Goal: Information Seeking & Learning: Learn about a topic

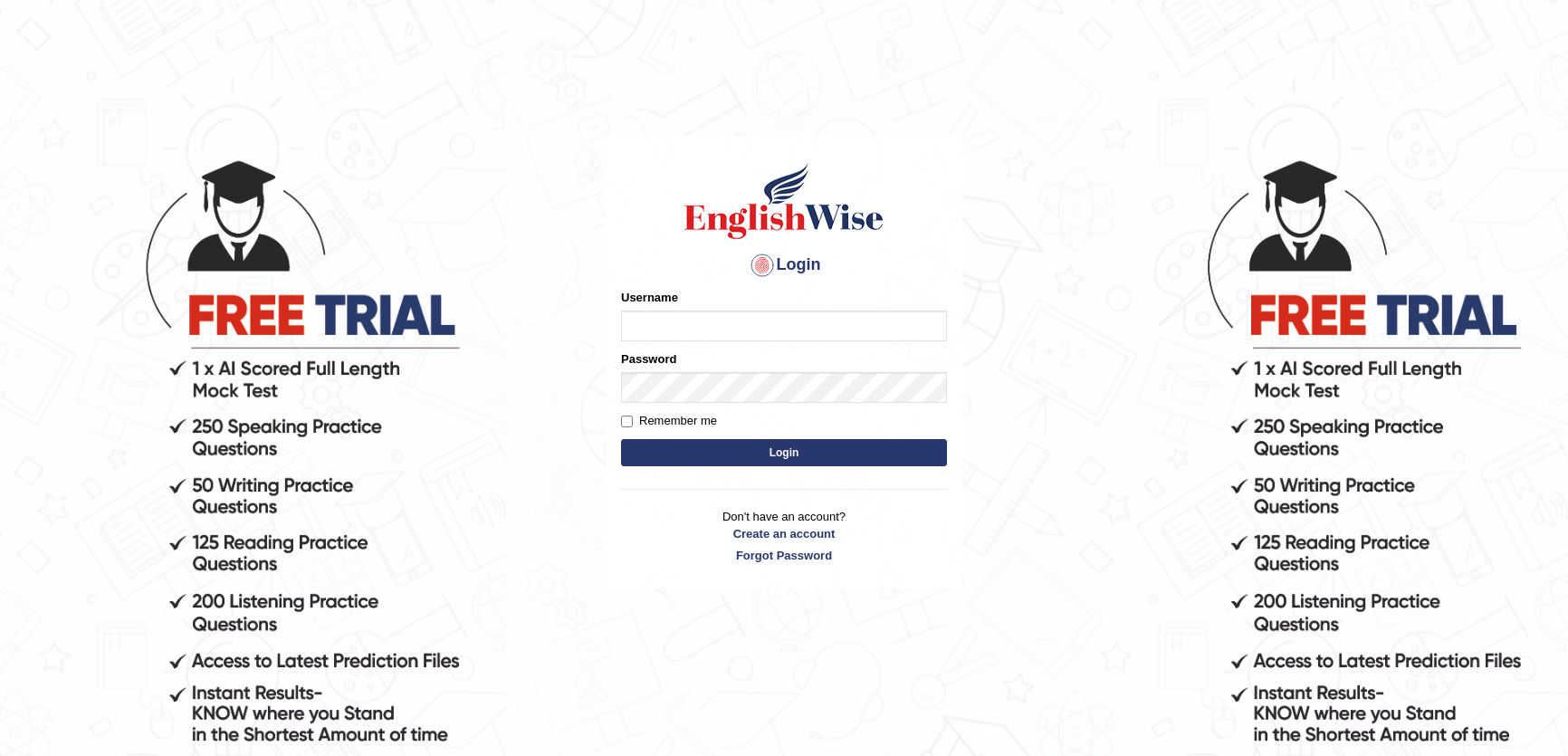
click at [654, 327] on input "Username" at bounding box center [783, 326] width 325 height 31
type input "khushbuben"
click at [733, 454] on button "Login" at bounding box center [783, 452] width 325 height 27
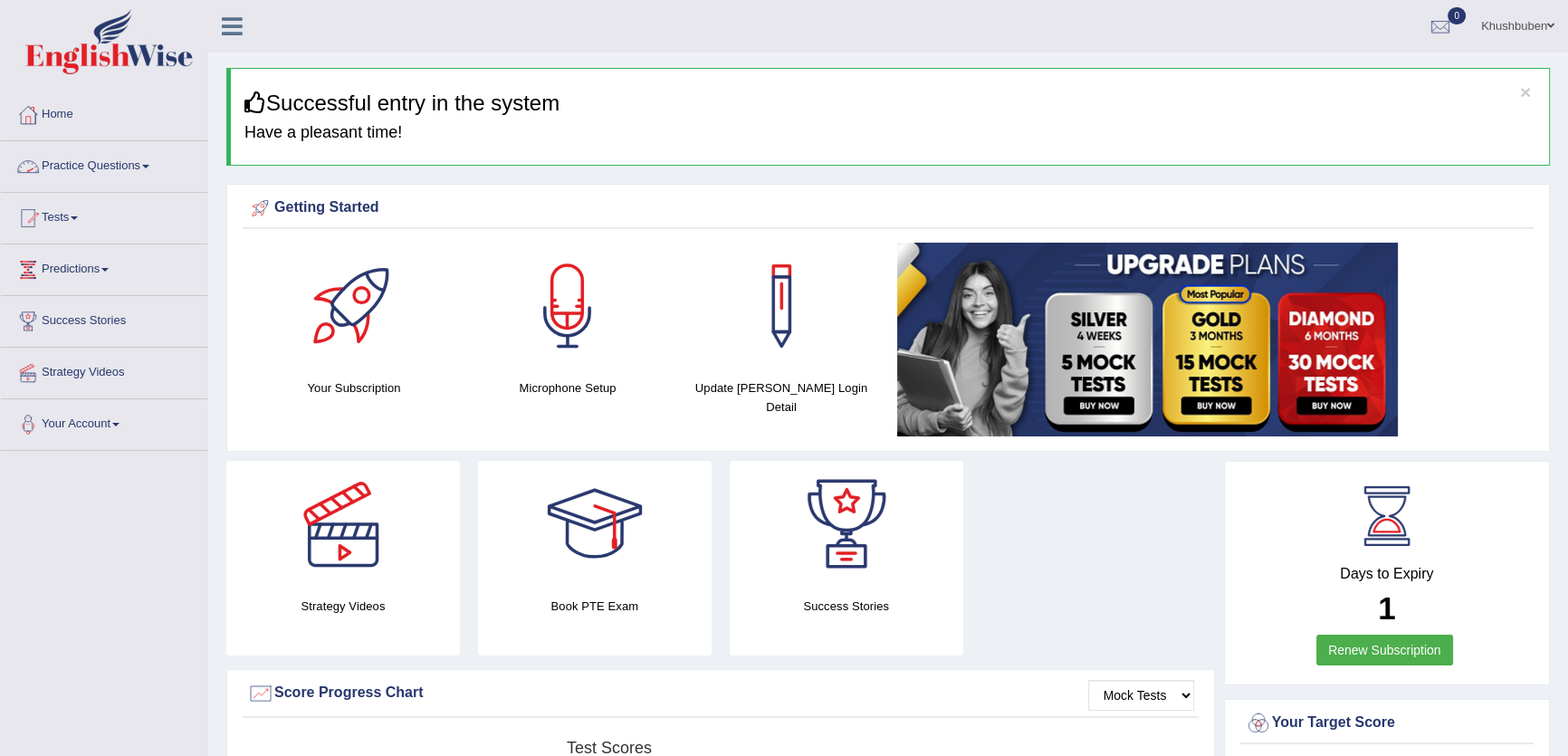
click at [144, 164] on link "Practice Questions" at bounding box center [104, 164] width 207 height 45
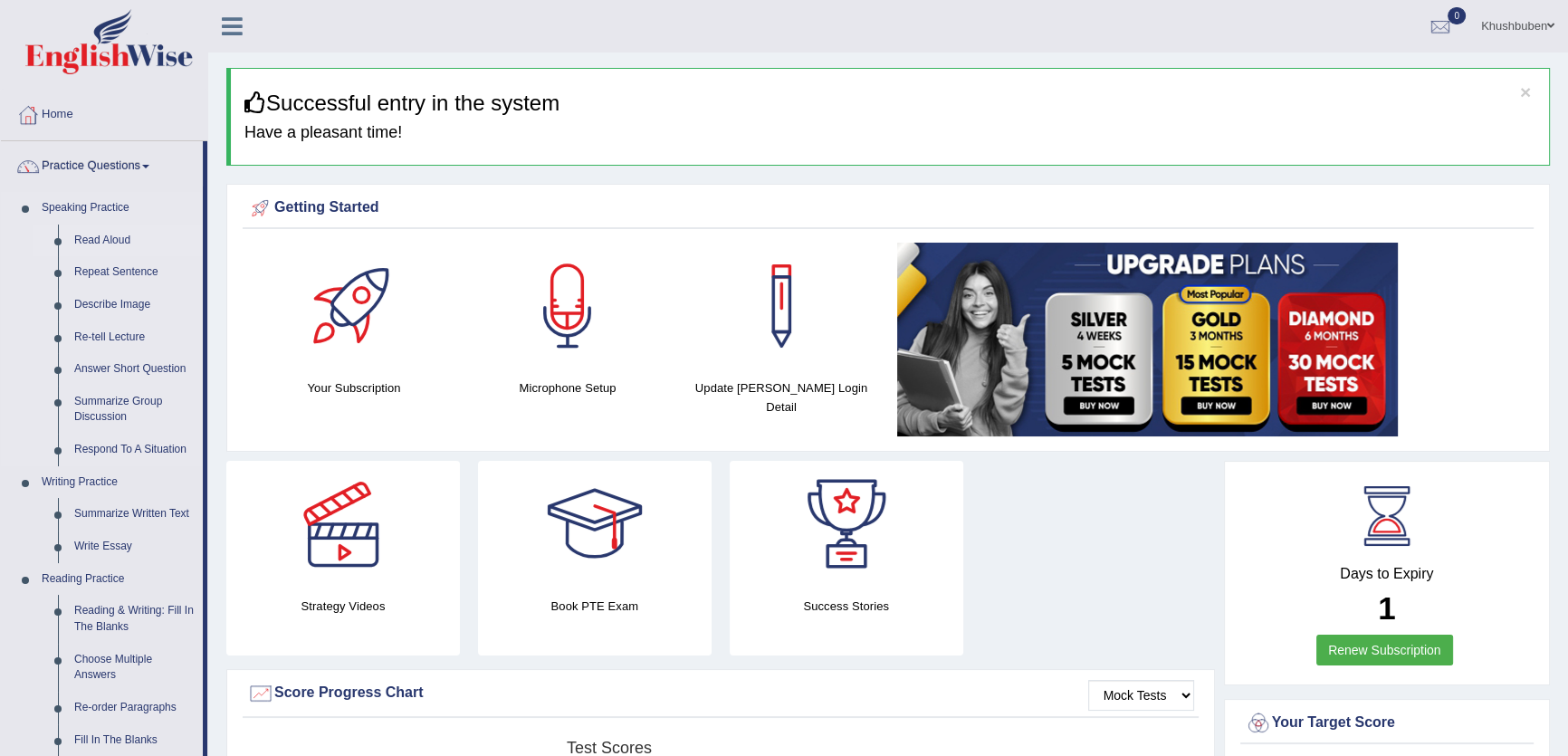
click at [113, 234] on link "Read Aloud" at bounding box center [134, 241] width 137 height 33
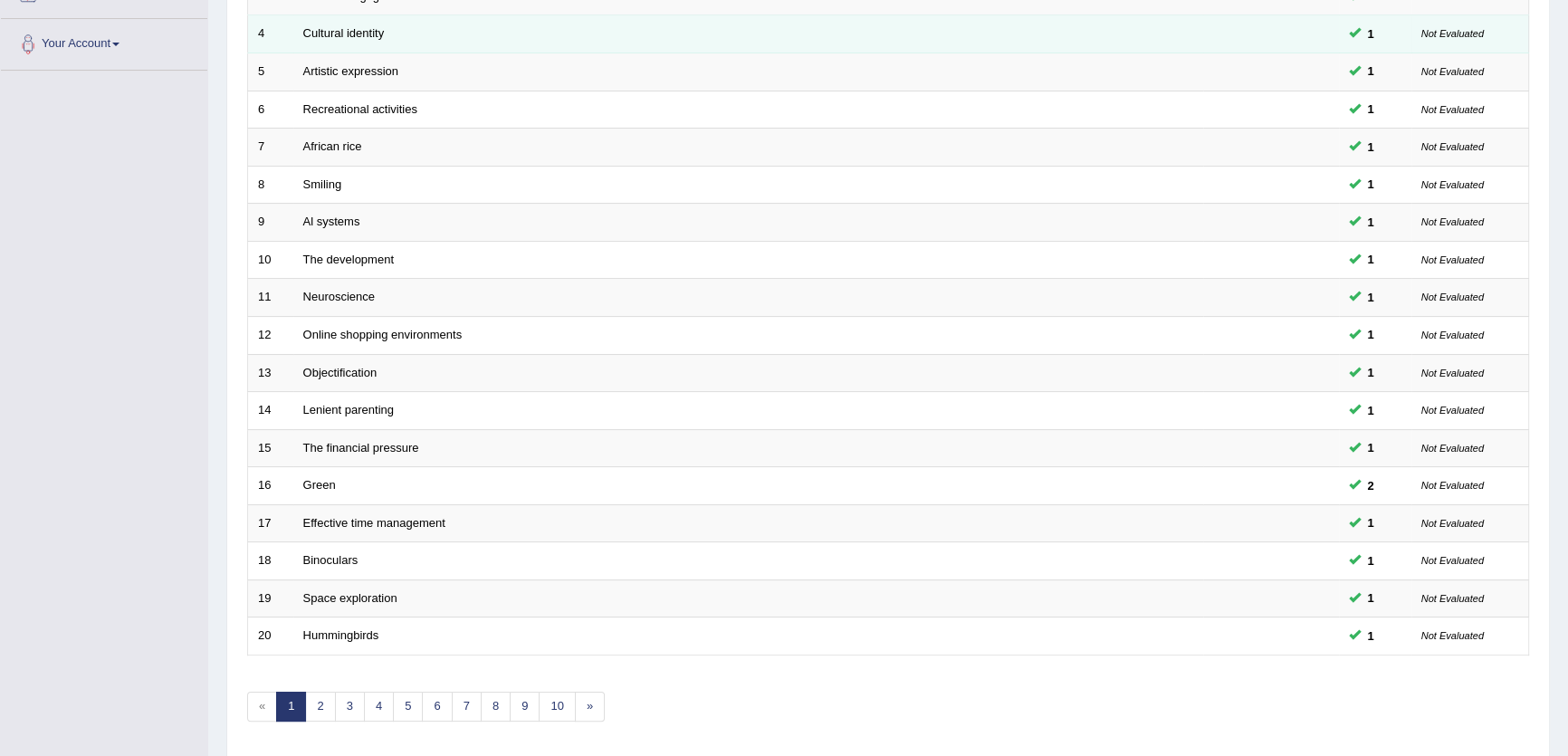
scroll to position [440, 0]
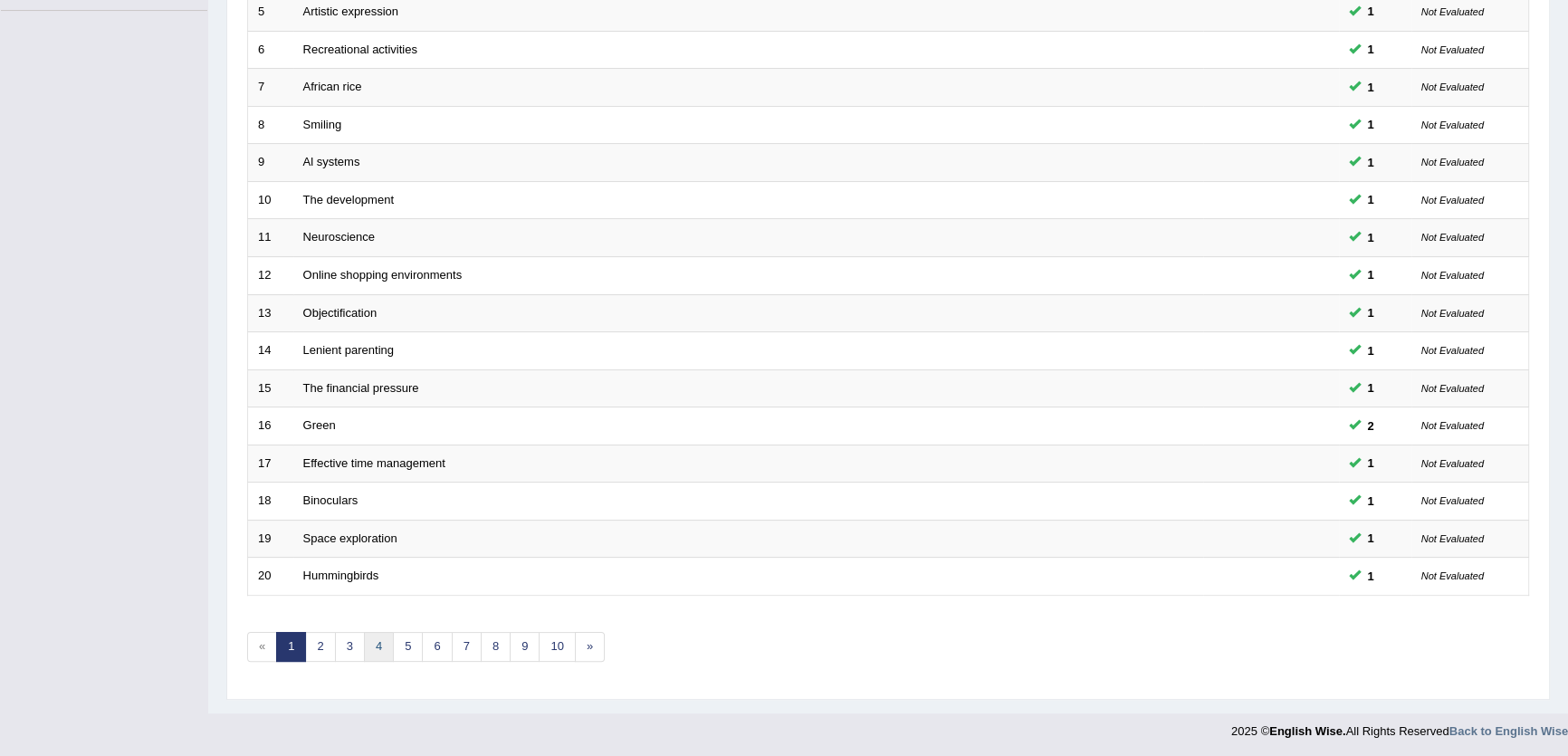
click at [373, 634] on link "4" at bounding box center [379, 647] width 30 height 30
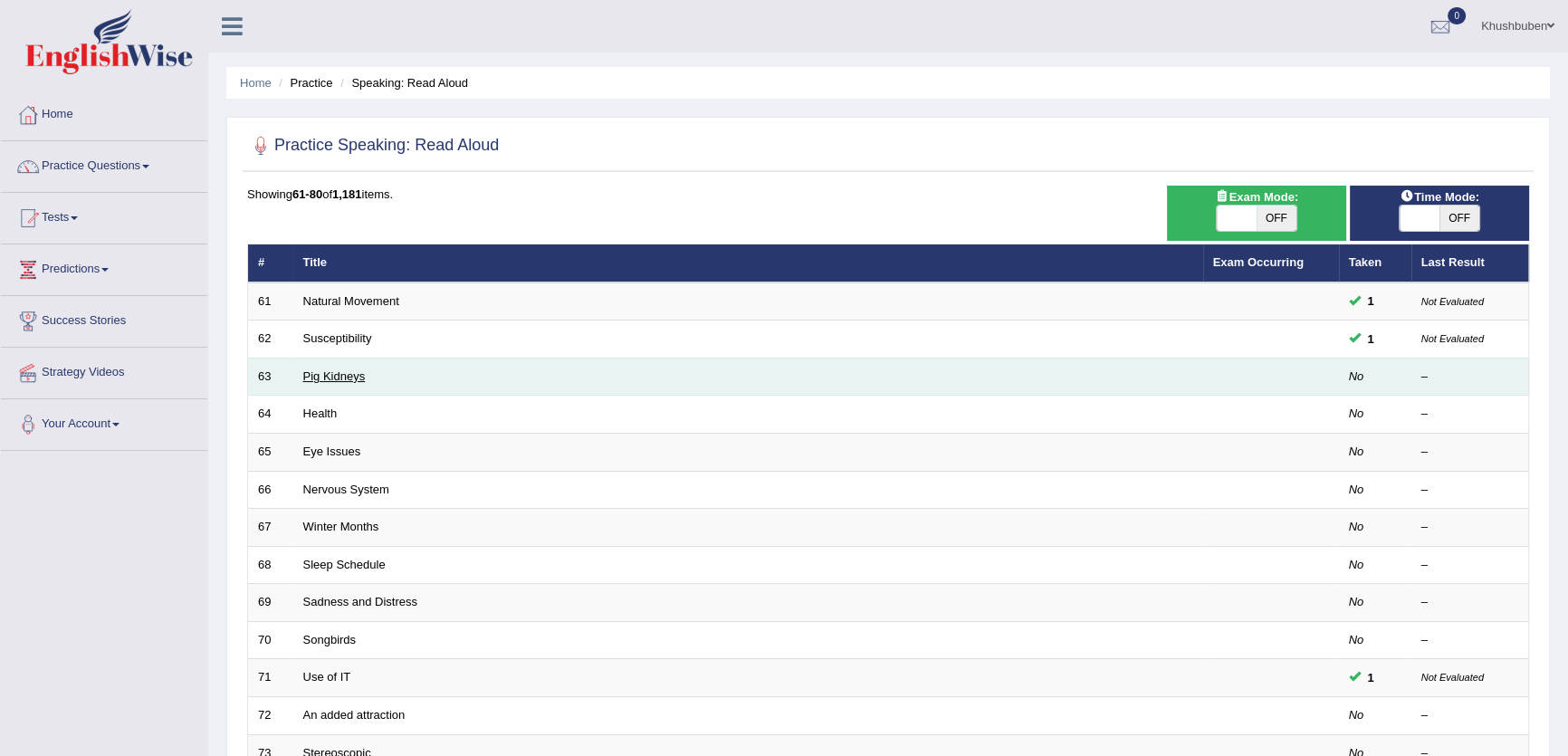
click at [348, 378] on link "Pig Kidneys" at bounding box center [334, 376] width 62 height 13
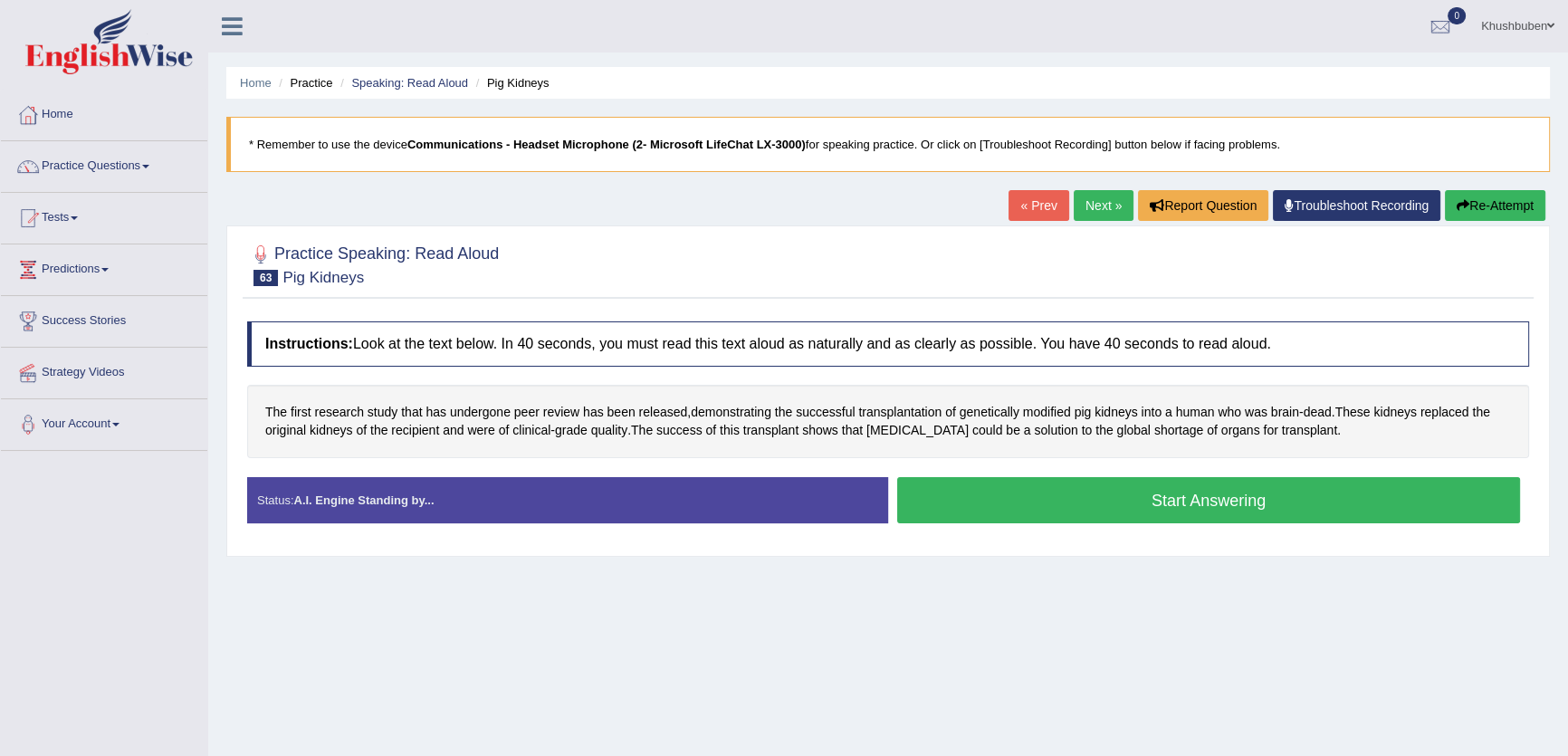
click at [1005, 496] on button "Start Answering" at bounding box center [1209, 500] width 623 height 46
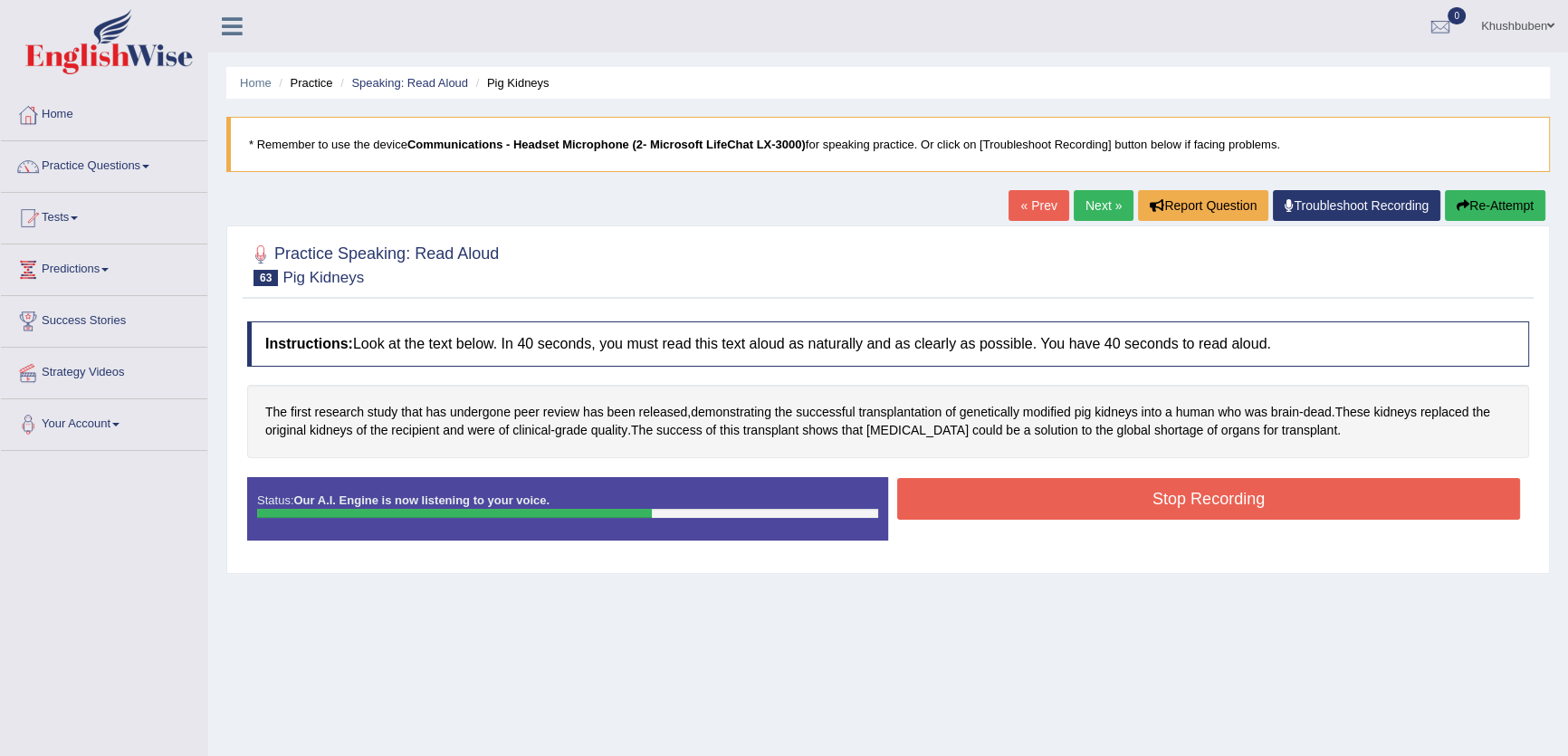
click at [991, 499] on button "Stop Recording" at bounding box center [1209, 499] width 623 height 42
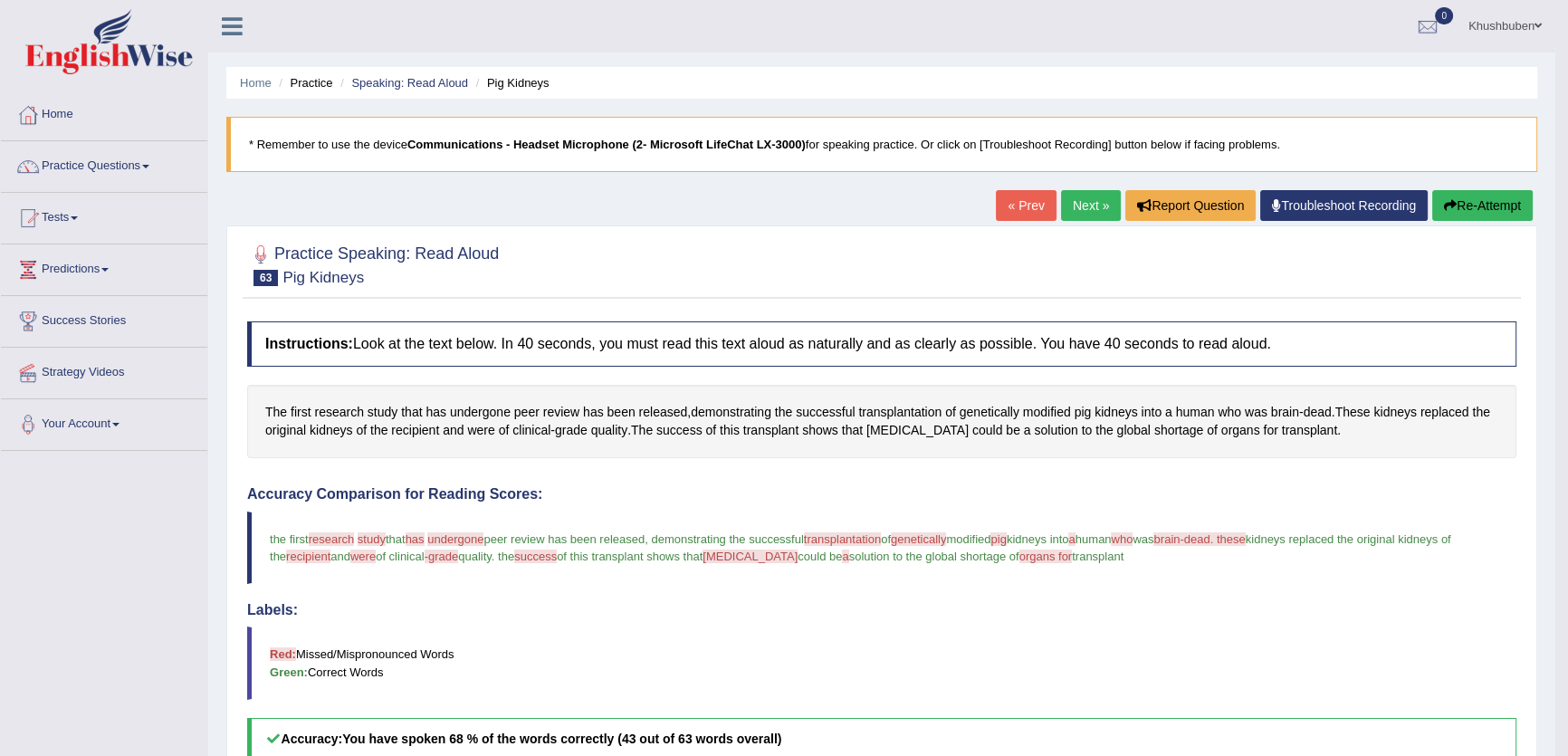
click at [1070, 208] on link "Next »" at bounding box center [1090, 205] width 59 height 31
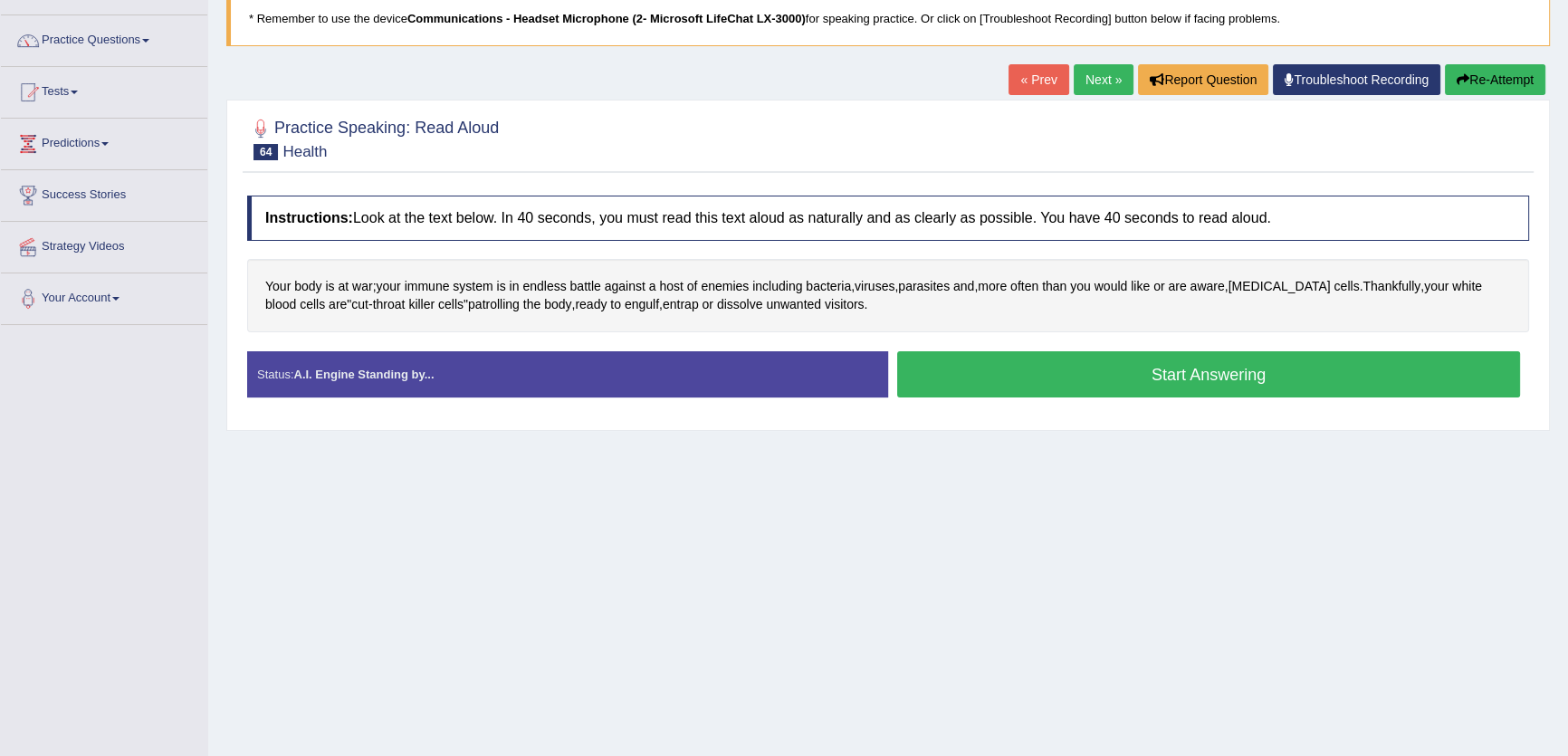
scroll to position [164, 0]
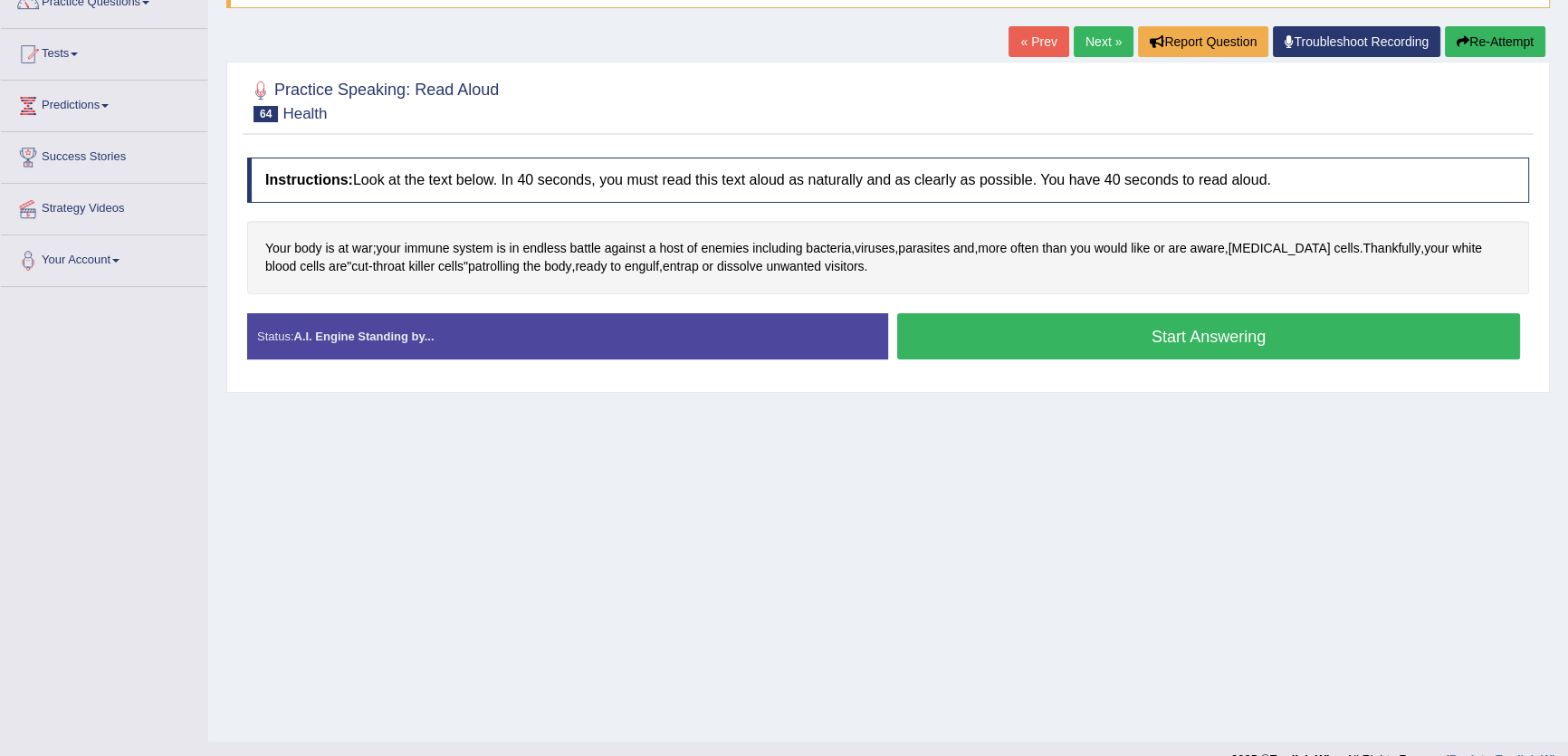
click at [1175, 336] on button "Start Answering" at bounding box center [1209, 336] width 623 height 46
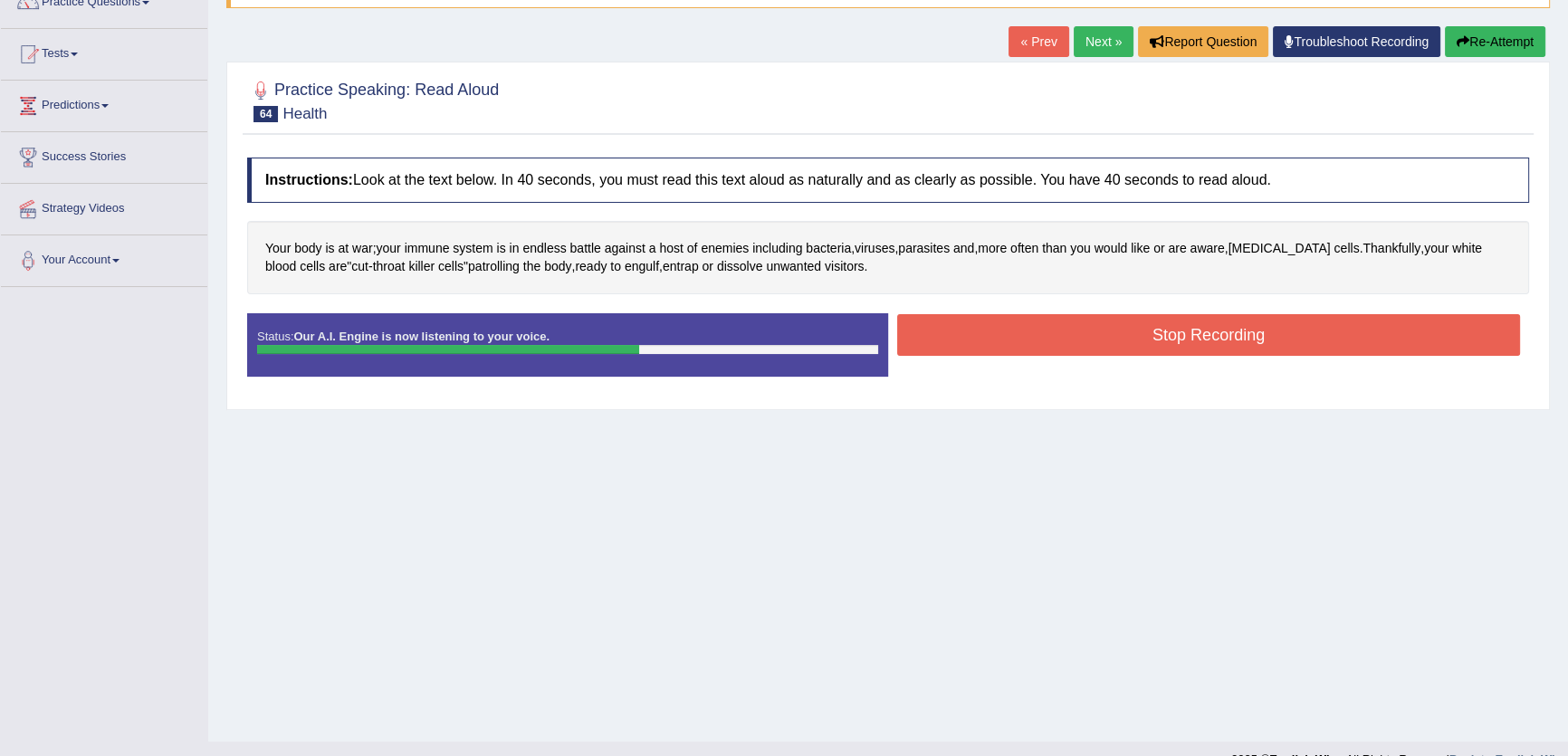
click at [1260, 328] on button "Stop Recording" at bounding box center [1209, 335] width 623 height 42
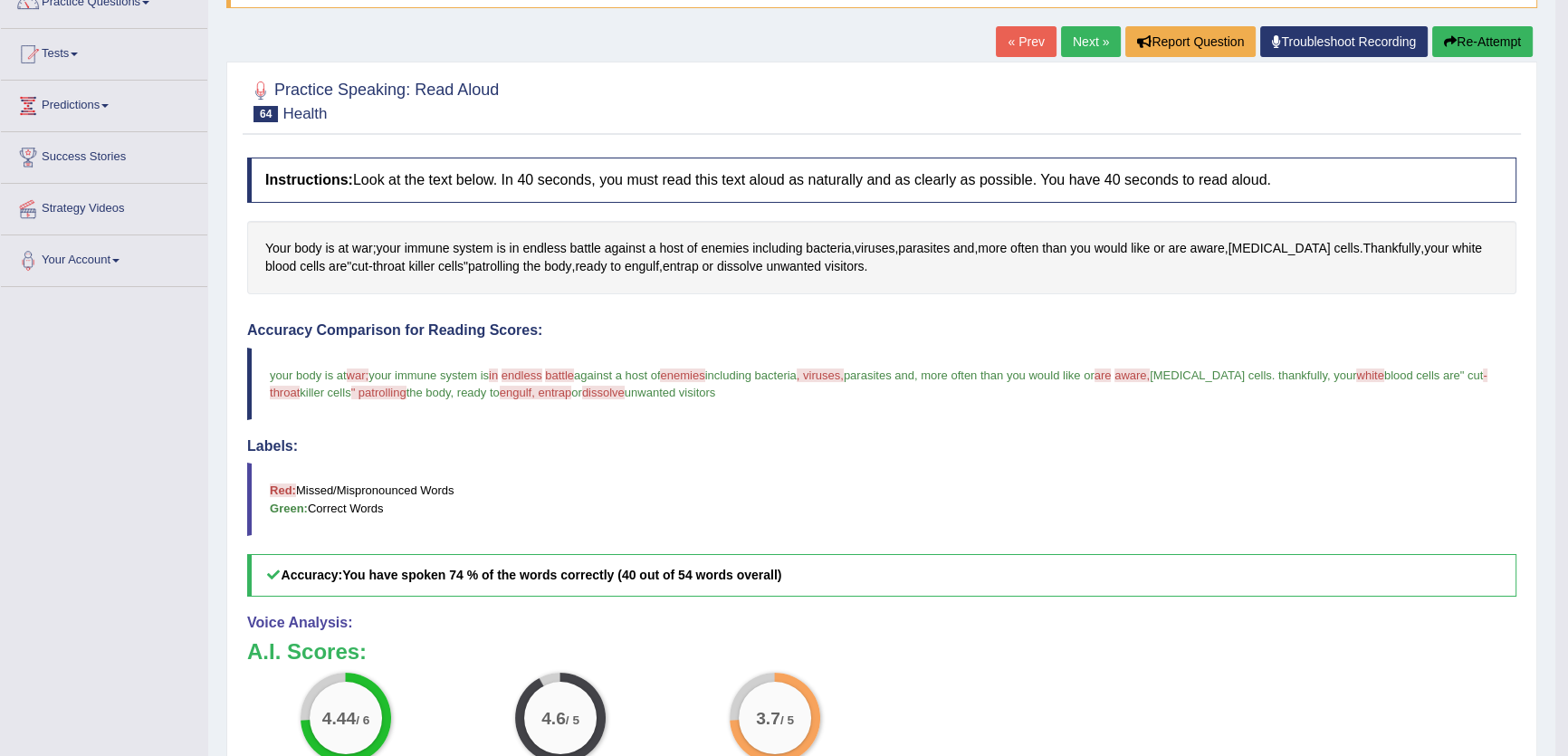
click at [1088, 34] on link "Next »" at bounding box center [1090, 42] width 59 height 31
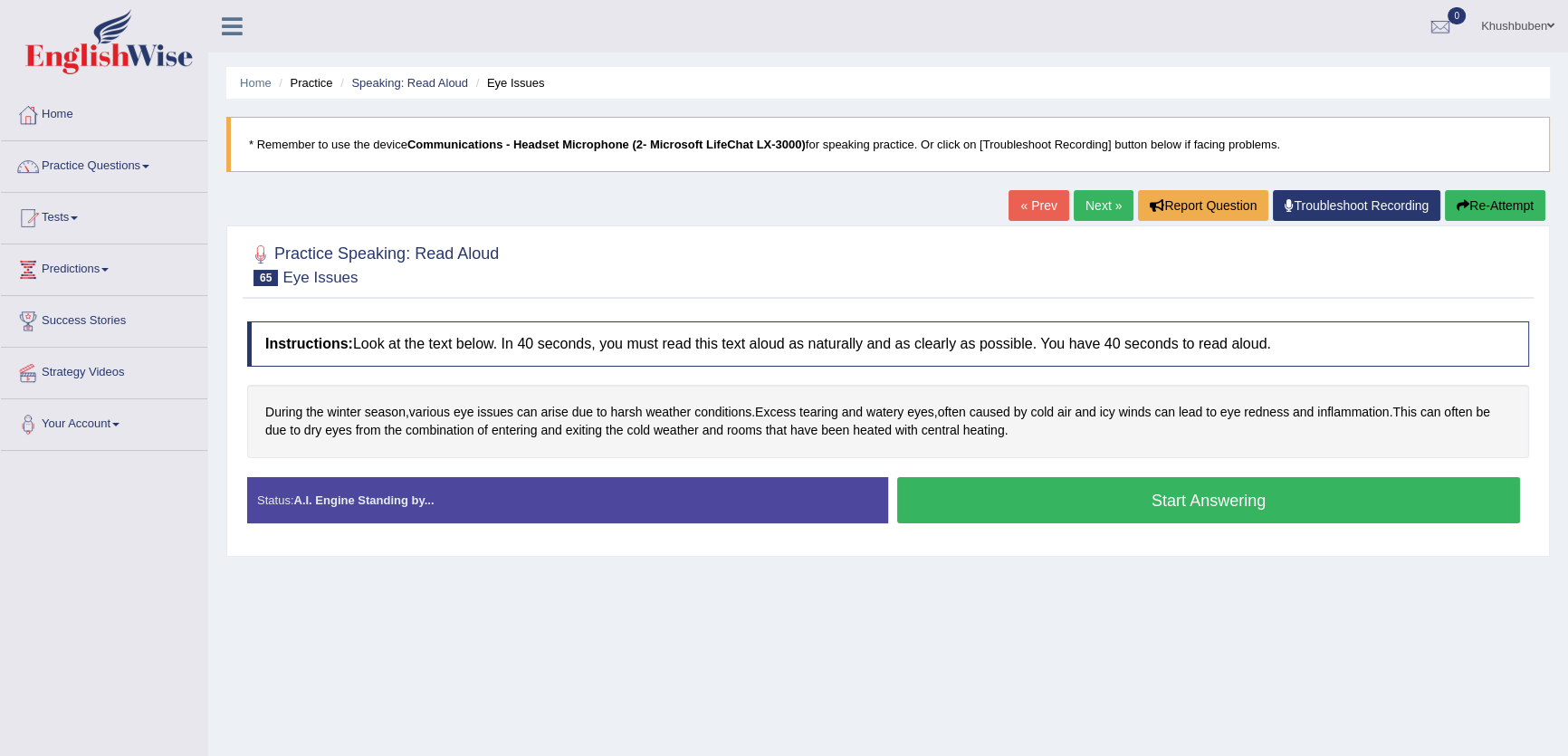
click at [1081, 496] on button "Start Answering" at bounding box center [1209, 500] width 623 height 46
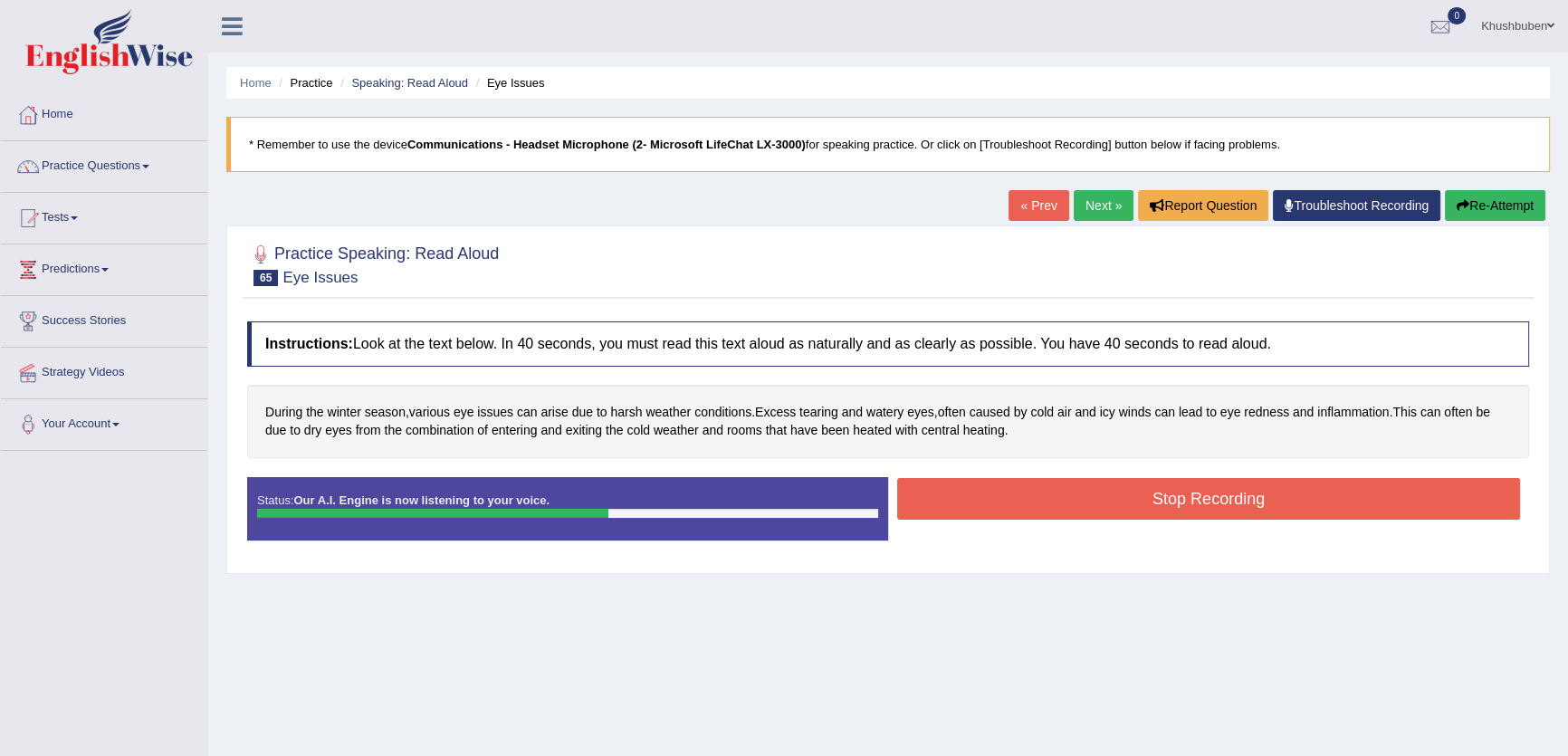
click at [1428, 493] on button "Stop Recording" at bounding box center [1209, 499] width 623 height 42
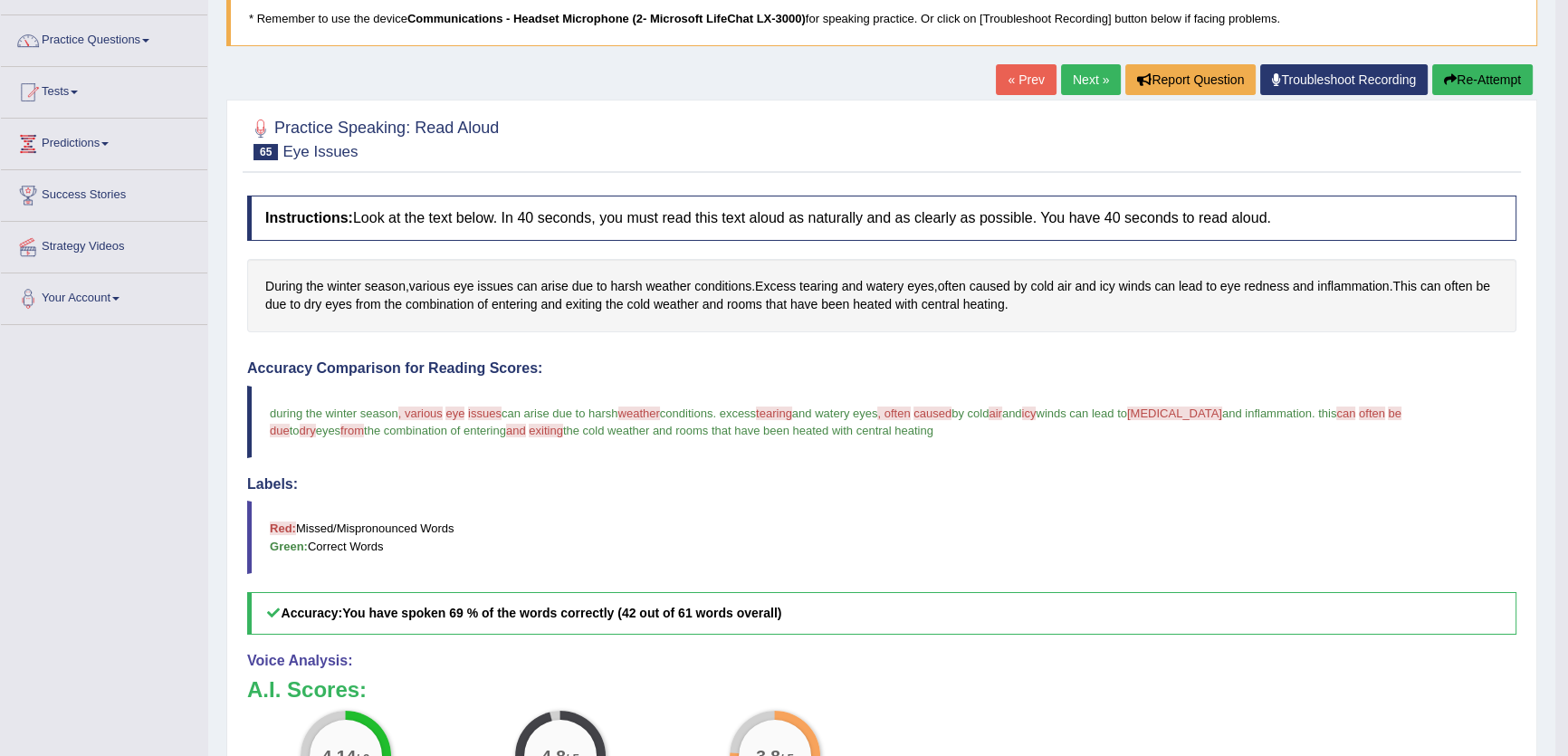
scroll to position [164, 0]
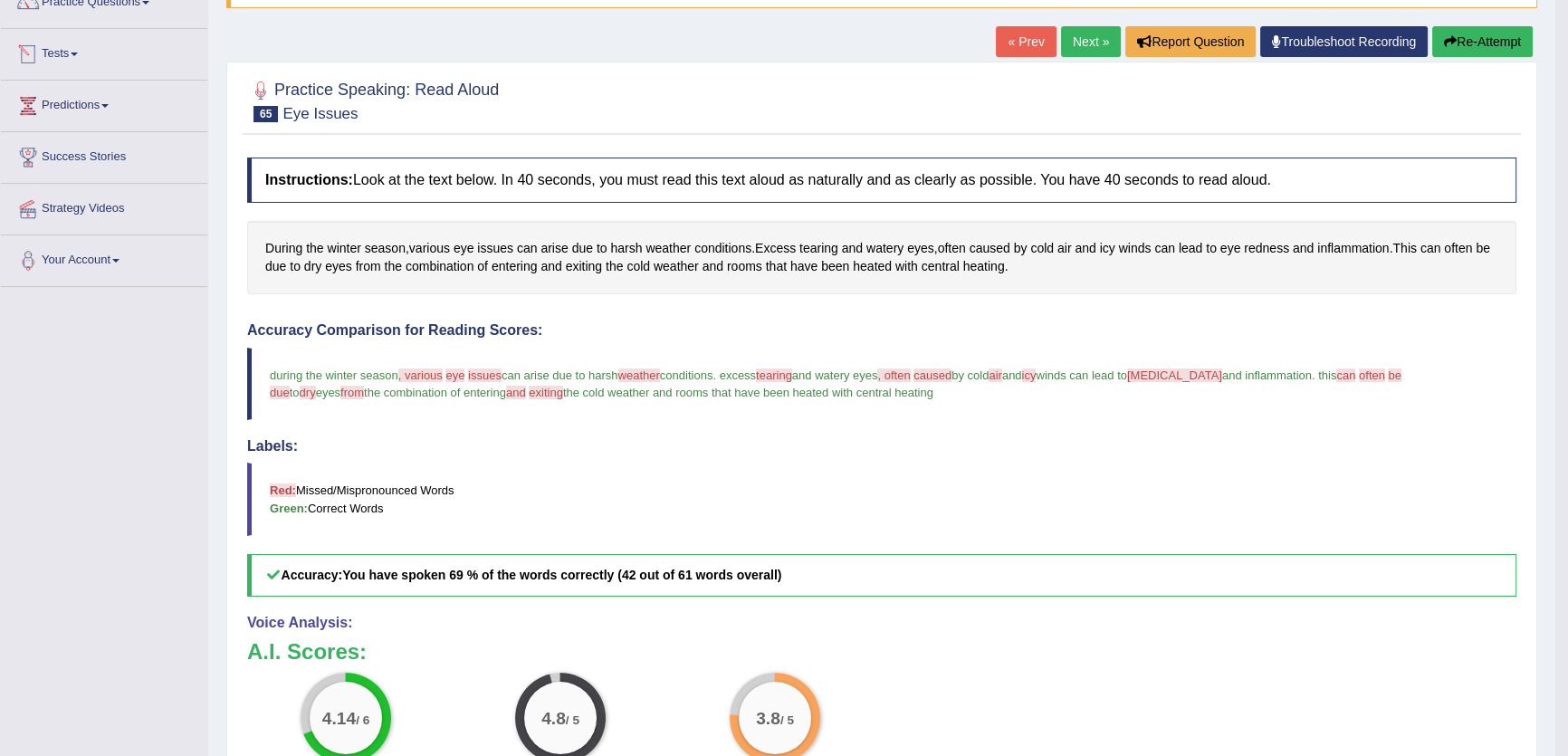
click at [84, 59] on link "Tests" at bounding box center [104, 52] width 207 height 45
click at [65, 131] on link "Take Mock Test" at bounding box center [117, 128] width 169 height 33
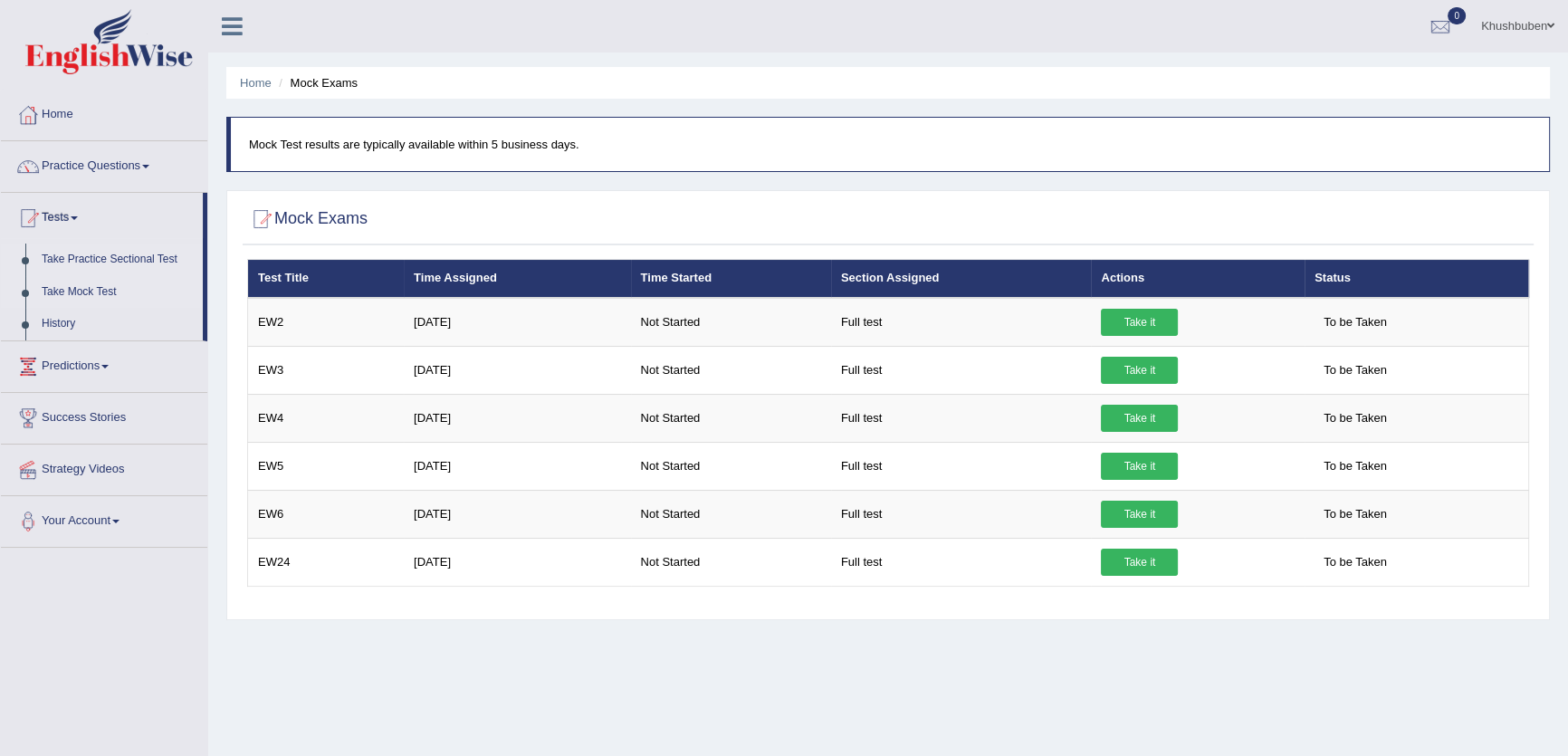
click at [125, 258] on link "Take Practice Sectional Test" at bounding box center [117, 260] width 169 height 33
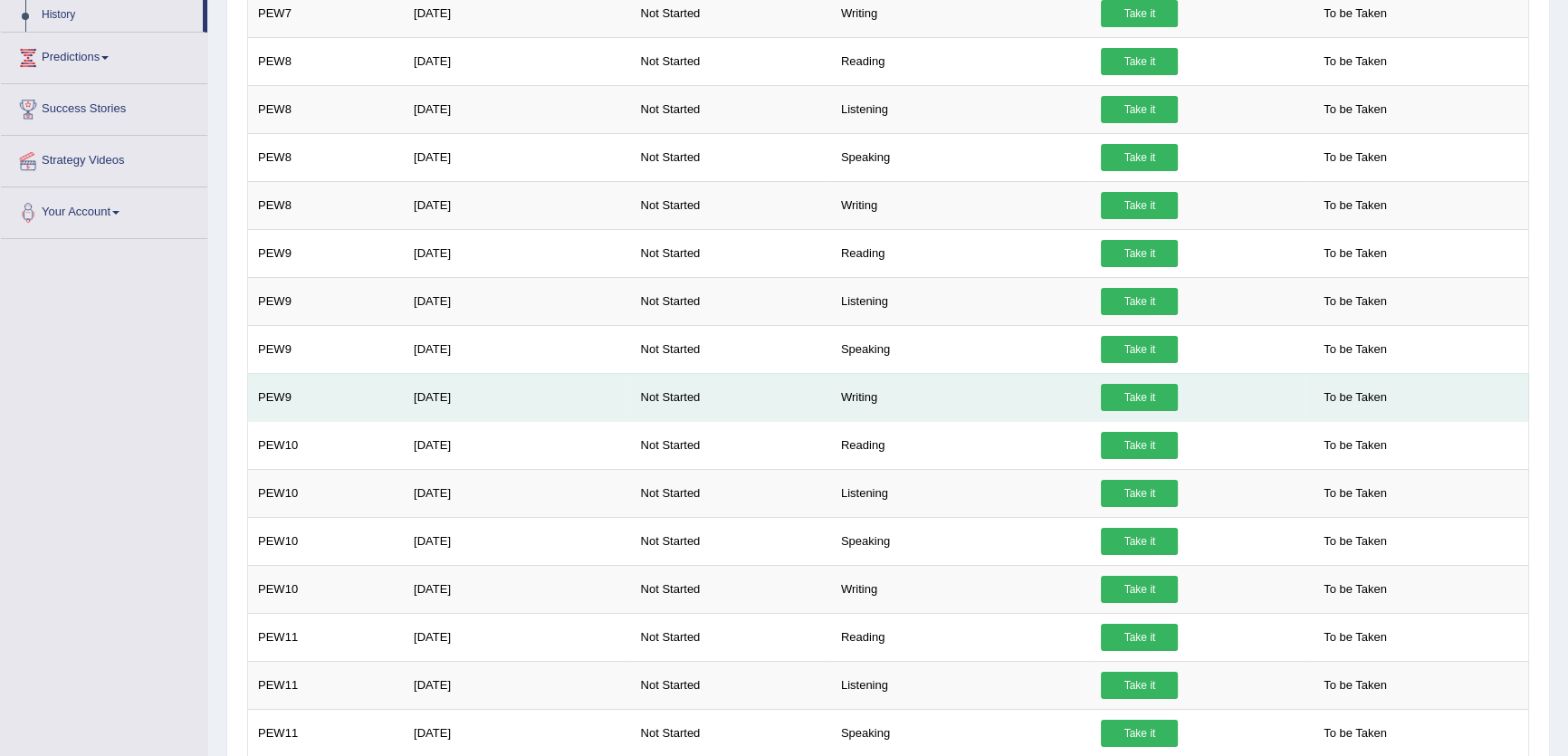
scroll to position [36, 0]
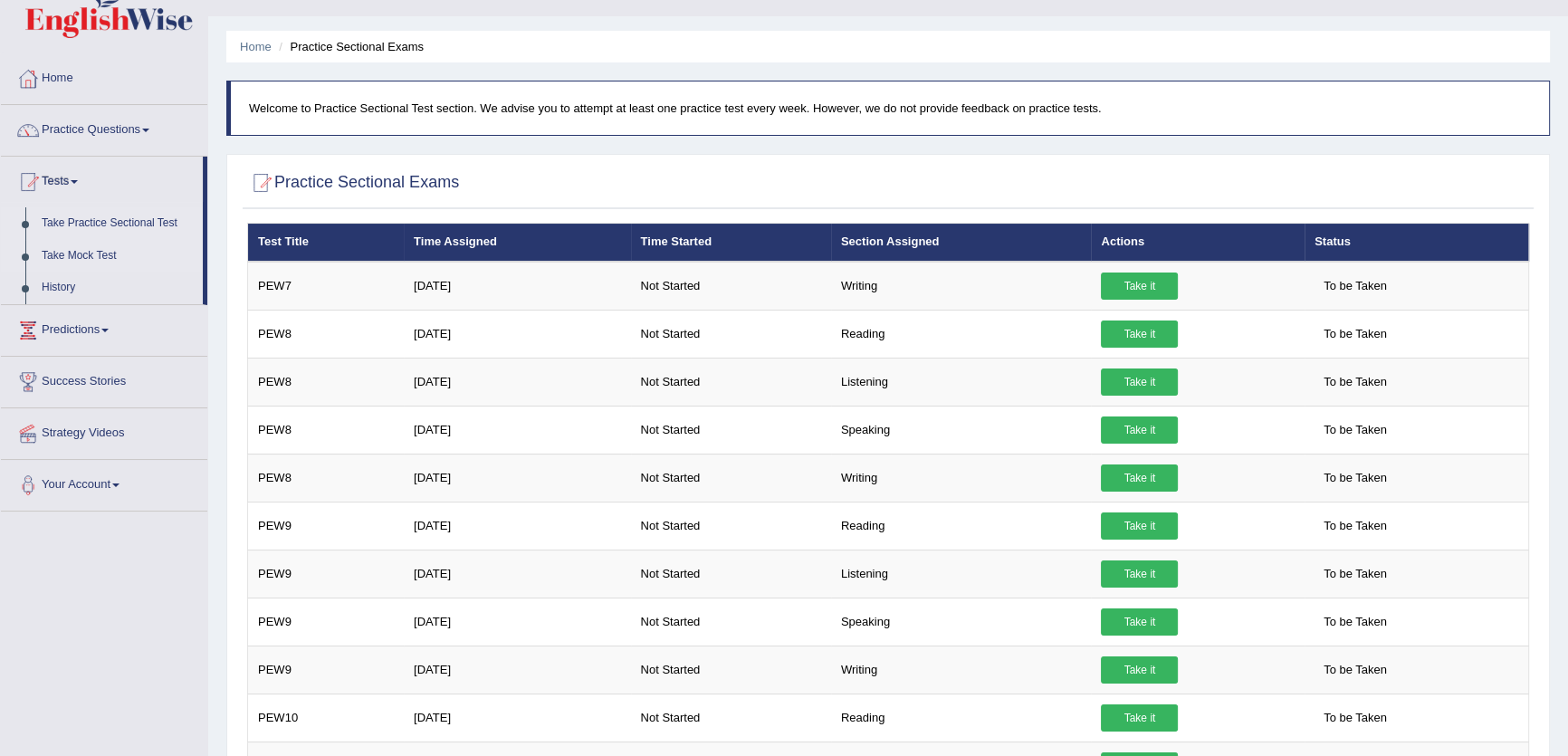
click at [99, 254] on link "Take Mock Test" at bounding box center [117, 256] width 169 height 33
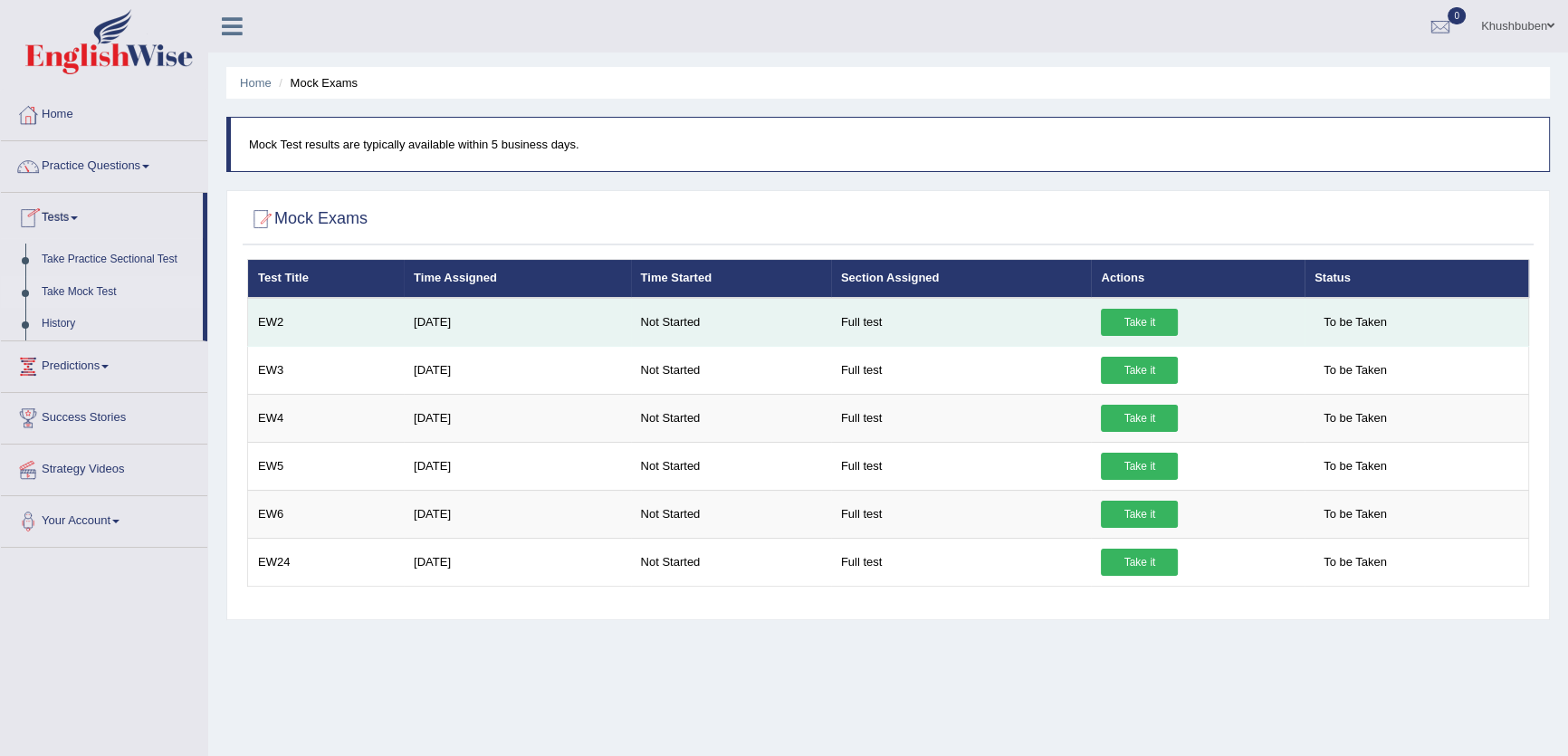
click at [1140, 326] on link "Take it" at bounding box center [1140, 322] width 77 height 27
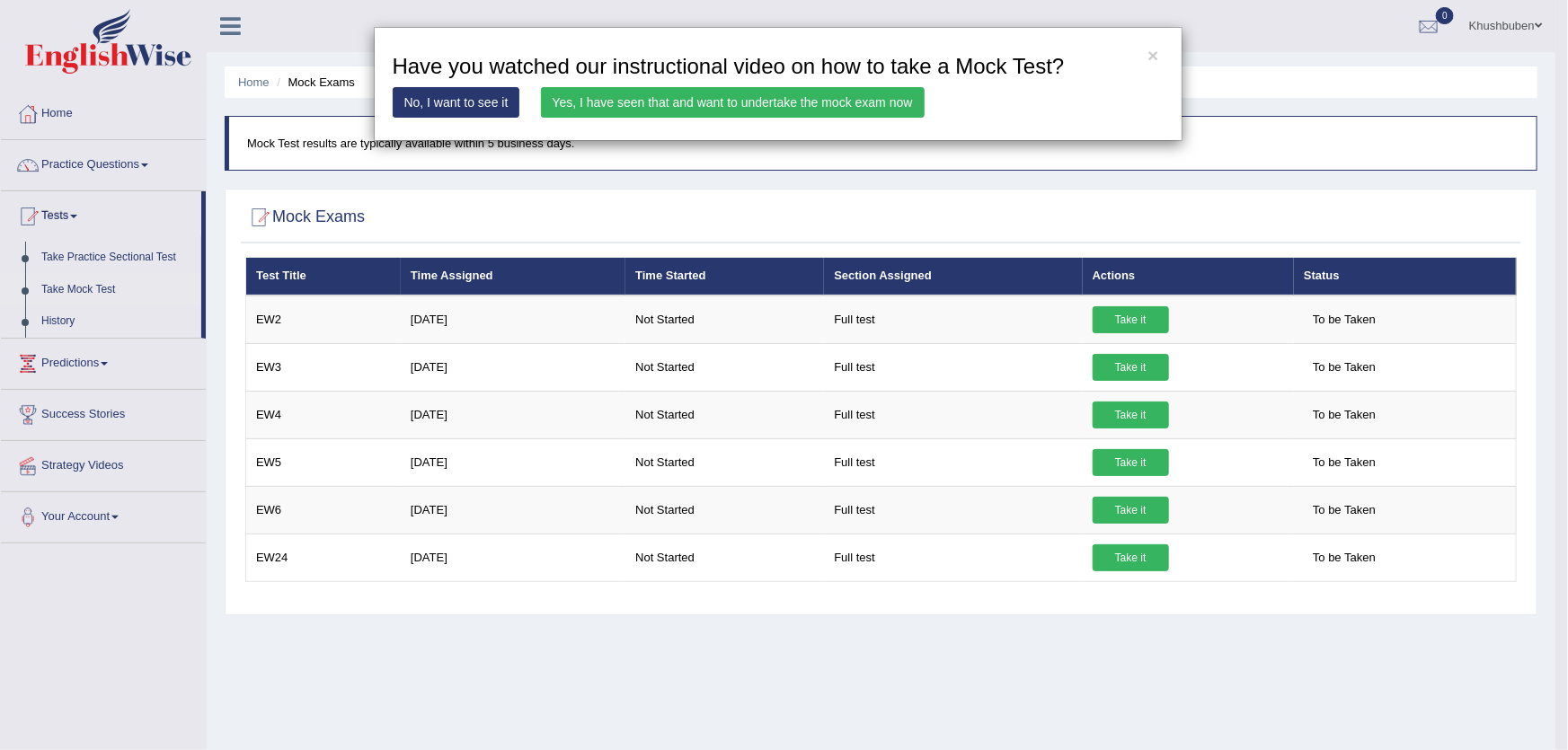
click at [767, 104] on link "Yes, I have seen that and want to undertake the mock exam now" at bounding box center [733, 102] width 384 height 31
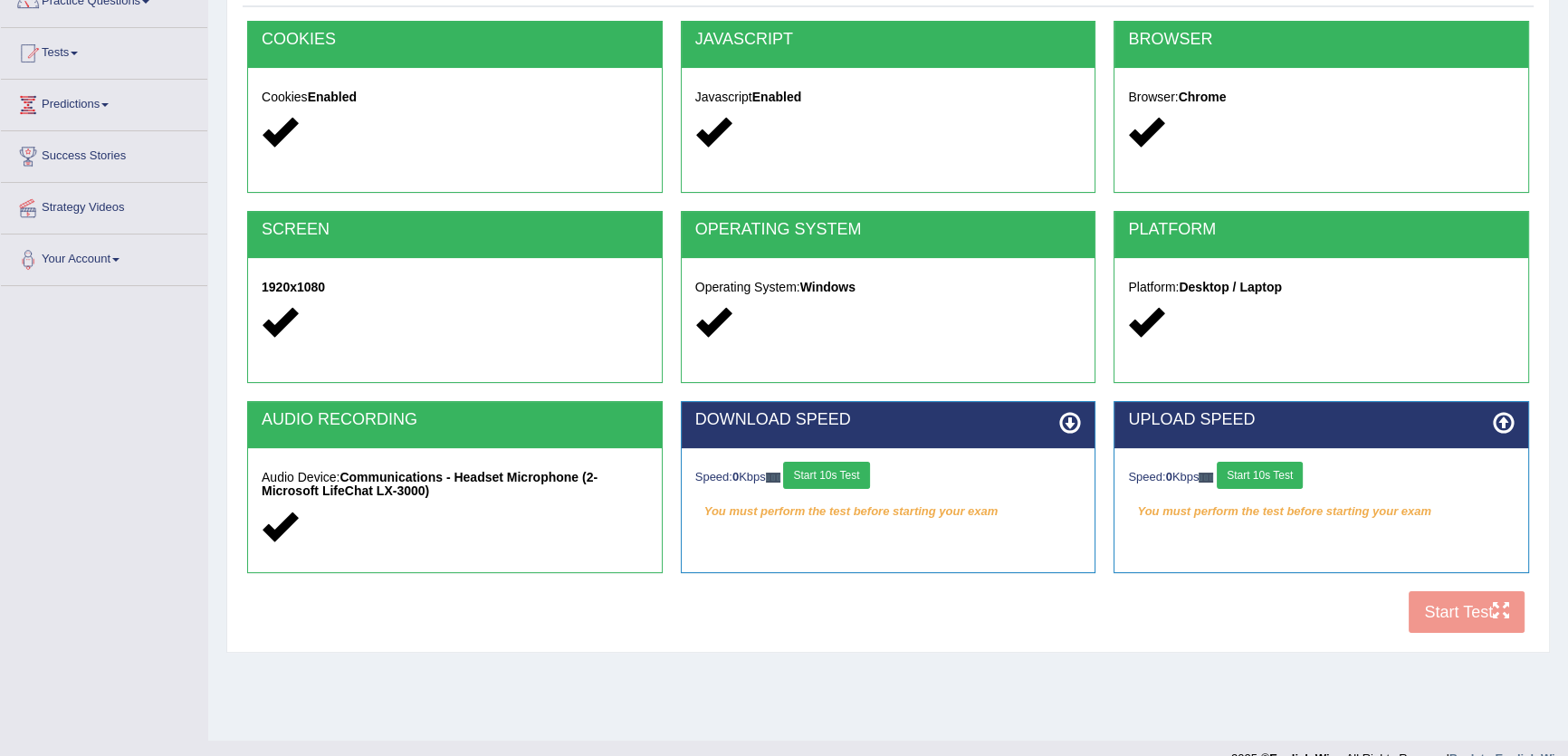
scroll to position [193, 0]
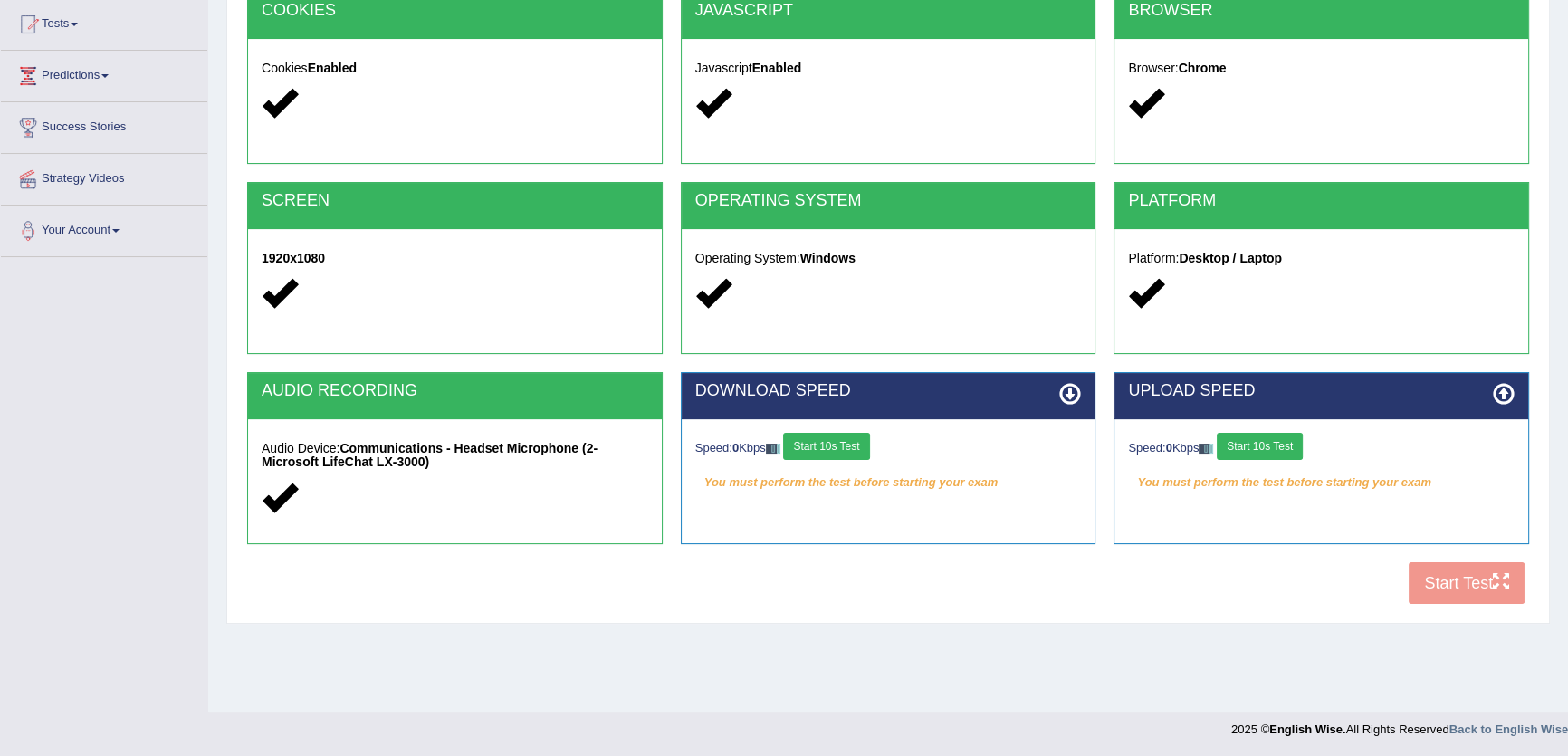
click at [839, 442] on button "Start 10s Test" at bounding box center [826, 446] width 86 height 27
click at [1280, 450] on button "Start 10s Test" at bounding box center [1259, 446] width 86 height 27
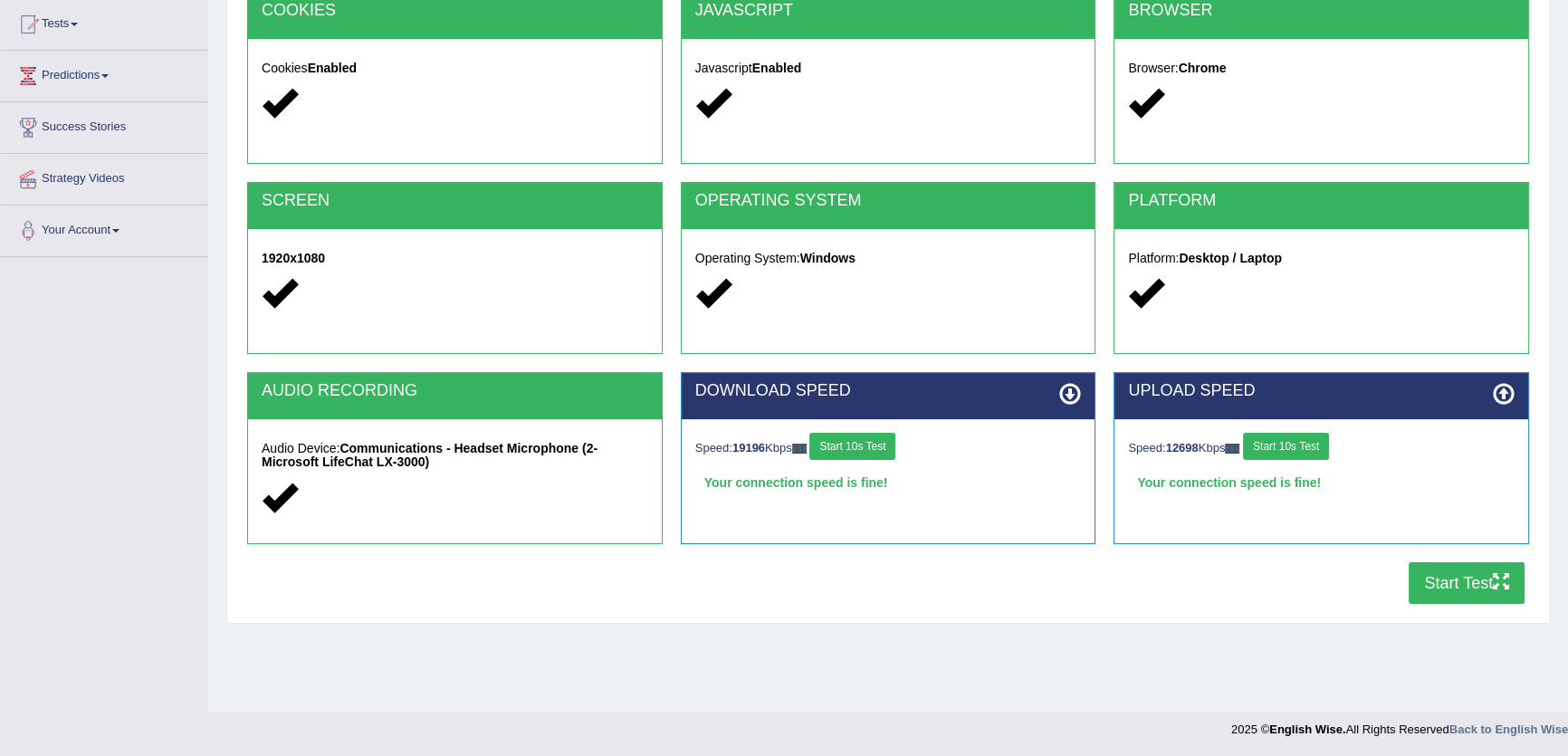
click at [1445, 580] on button "Start Test" at bounding box center [1466, 583] width 116 height 42
